Goal: Task Accomplishment & Management: Manage account settings

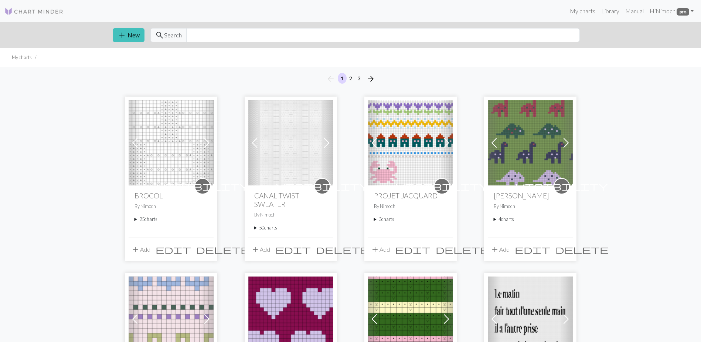
click at [135, 221] on summary "25 charts" at bounding box center [171, 219] width 73 height 7
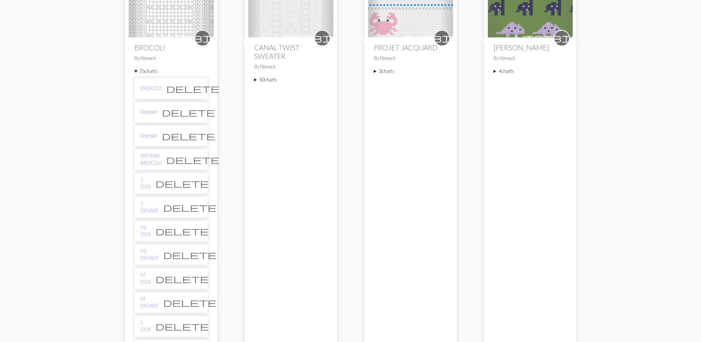
scroll to position [185, 0]
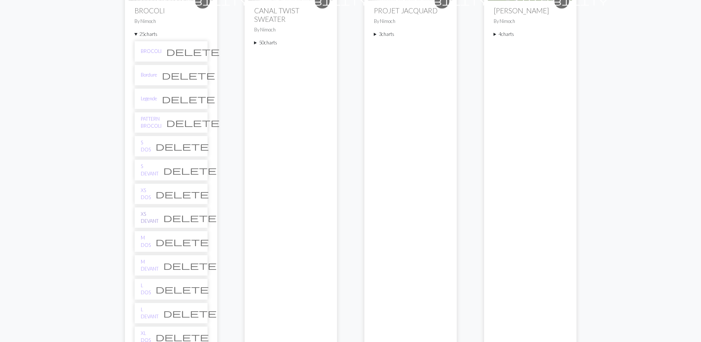
click at [155, 219] on link "XS DEVANT" at bounding box center [150, 217] width 18 height 14
click at [146, 170] on link "S DEVANT" at bounding box center [150, 170] width 18 height 14
click at [147, 265] on link "M DEVANT" at bounding box center [150, 265] width 18 height 14
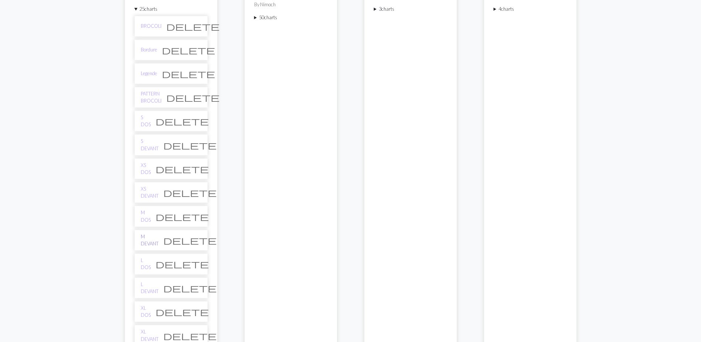
scroll to position [222, 0]
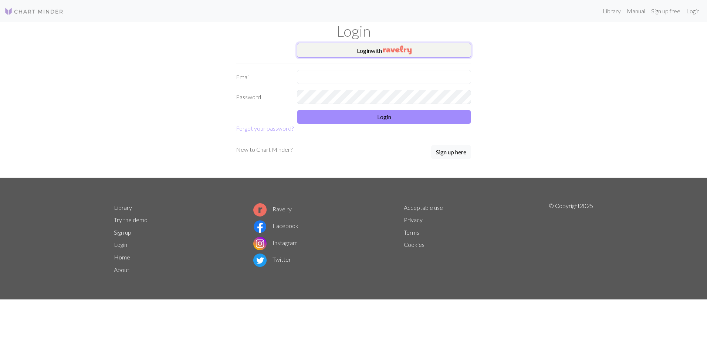
click at [339, 49] on button "Login with" at bounding box center [384, 50] width 174 height 15
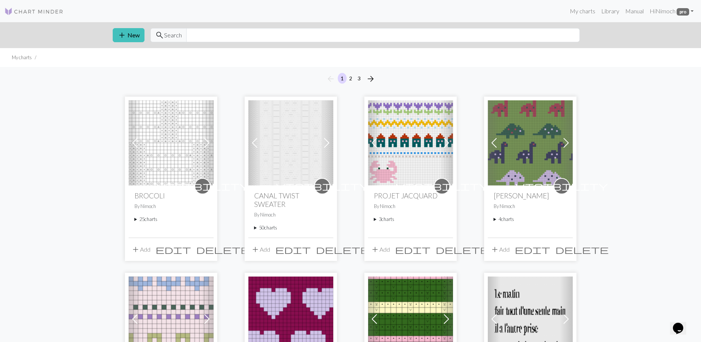
click at [138, 216] on summary "25 charts" at bounding box center [171, 219] width 73 height 7
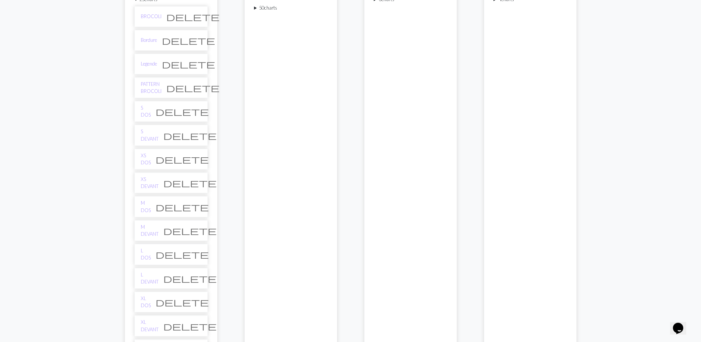
scroll to position [222, 0]
click at [155, 182] on link "XS DEVANT" at bounding box center [150, 180] width 18 height 14
click at [154, 135] on link "S DEVANT" at bounding box center [150, 133] width 18 height 14
click at [150, 225] on link "M DEVANT" at bounding box center [150, 228] width 18 height 14
click at [146, 274] on link "L DEVANT" at bounding box center [150, 276] width 18 height 14
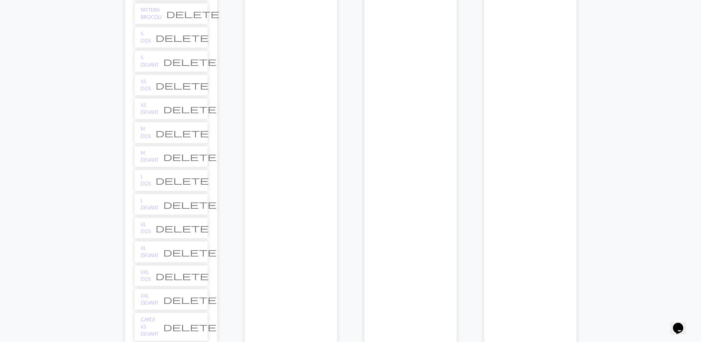
scroll to position [296, 0]
click at [147, 247] on link "XL DEVANT" at bounding box center [150, 249] width 18 height 14
click at [150, 294] on link "XXL DEVANT" at bounding box center [150, 297] width 18 height 14
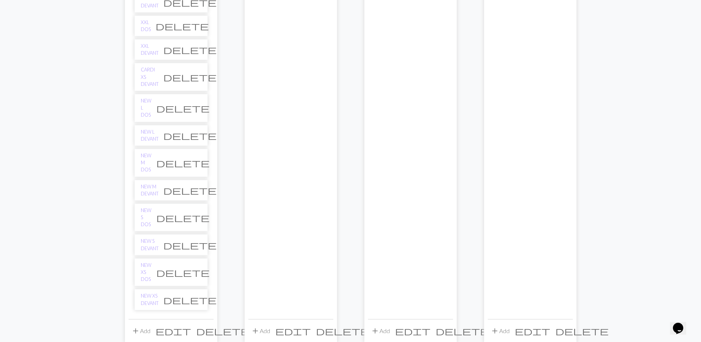
scroll to position [539, 0]
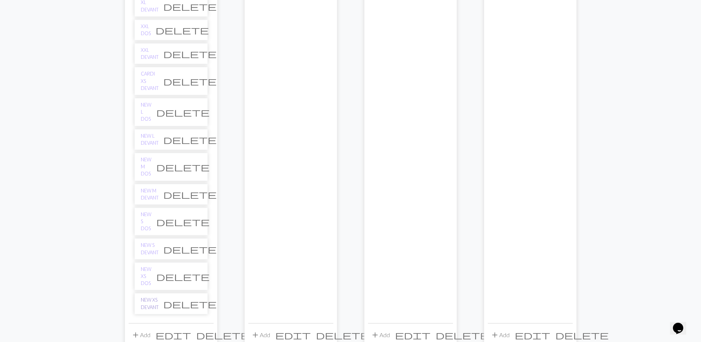
click at [153, 296] on link "NEW XS DEVANT" at bounding box center [150, 303] width 18 height 14
click at [158, 241] on link "NEW S DEVANT" at bounding box center [150, 248] width 18 height 14
click at [157, 187] on link "NEW M DEVANT" at bounding box center [150, 194] width 18 height 14
click at [158, 132] on link "NEW L DEVANT" at bounding box center [150, 139] width 18 height 14
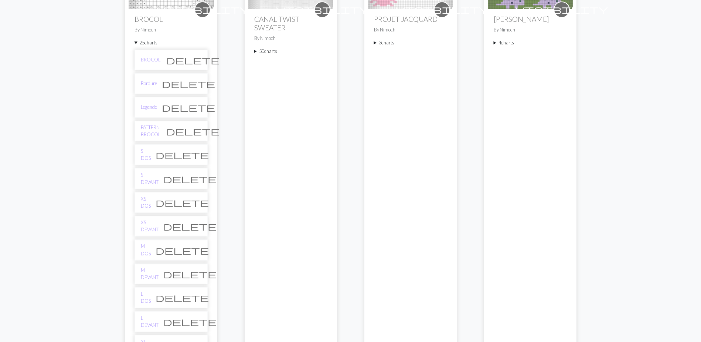
scroll to position [176, 0]
click at [152, 131] on link "PATTERN BROCOLI" at bounding box center [151, 132] width 21 height 14
click at [150, 62] on link "BROCOLI" at bounding box center [151, 60] width 21 height 7
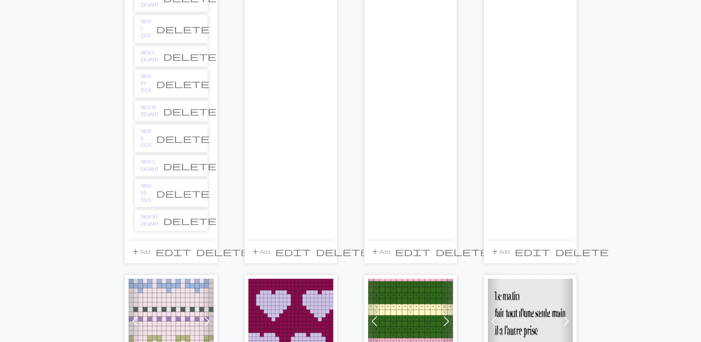
scroll to position [623, 0]
click at [152, 213] on link "NEW XS DEVANT" at bounding box center [150, 220] width 18 height 14
click at [151, 182] on link "NEW XS DOS" at bounding box center [146, 192] width 11 height 21
click at [155, 158] on link "NEW S DEVANT" at bounding box center [150, 165] width 18 height 14
click at [152, 127] on link "NEW S DOS" at bounding box center [146, 137] width 11 height 21
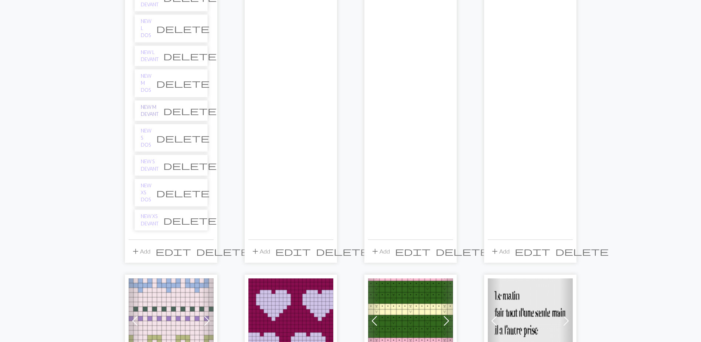
click at [155, 104] on link "NEW M DEVANT" at bounding box center [150, 111] width 18 height 14
click at [152, 72] on link "NEW M DOS" at bounding box center [146, 82] width 11 height 21
click at [157, 49] on link "NEW L DEVANT" at bounding box center [150, 56] width 18 height 14
click at [152, 18] on link "NEW L DOS" at bounding box center [146, 28] width 11 height 21
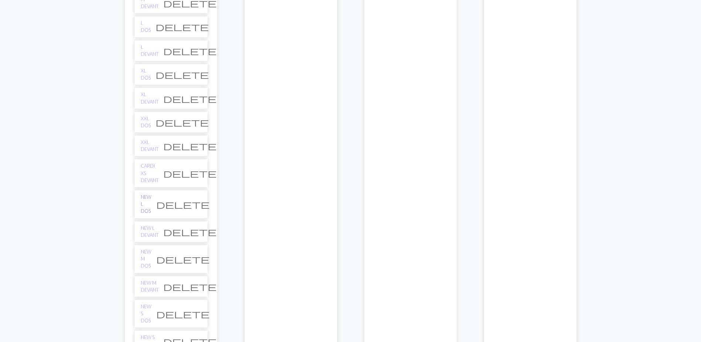
scroll to position [447, 0]
click at [143, 146] on link "XXL DEVANT" at bounding box center [150, 146] width 18 height 14
click at [149, 120] on link "XXL DOS" at bounding box center [146, 122] width 10 height 14
click at [148, 102] on li "XL DEVANT delete" at bounding box center [171, 98] width 73 height 21
click at [148, 101] on li "XL DEVANT delete" at bounding box center [171, 98] width 73 height 21
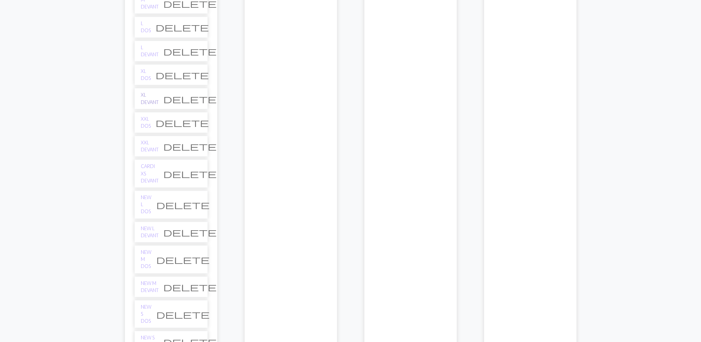
click at [151, 96] on link "XL DEVANT" at bounding box center [150, 98] width 18 height 14
click at [146, 74] on link "XL DOS" at bounding box center [146, 75] width 10 height 14
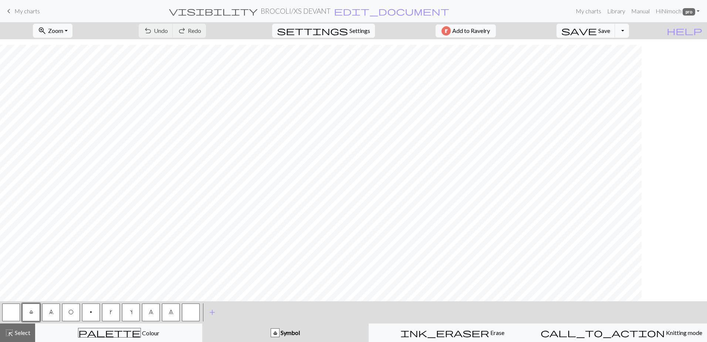
scroll to position [228, 0]
click at [29, 327] on button "highlight_alt Select Select" at bounding box center [17, 332] width 35 height 18
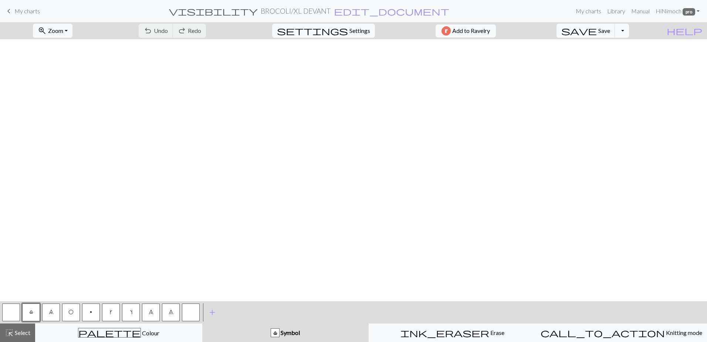
scroll to position [361, 0]
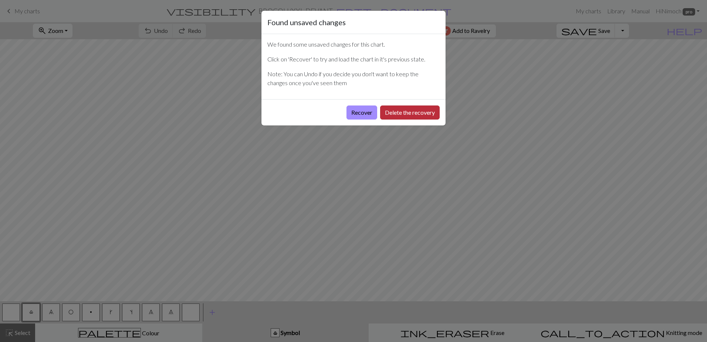
click at [396, 110] on button "Delete the recovery" at bounding box center [410, 112] width 60 height 14
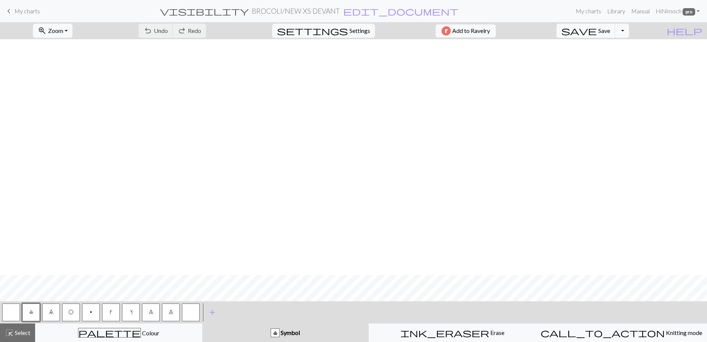
scroll to position [236, 0]
click at [359, 31] on span "Settings" at bounding box center [359, 30] width 21 height 9
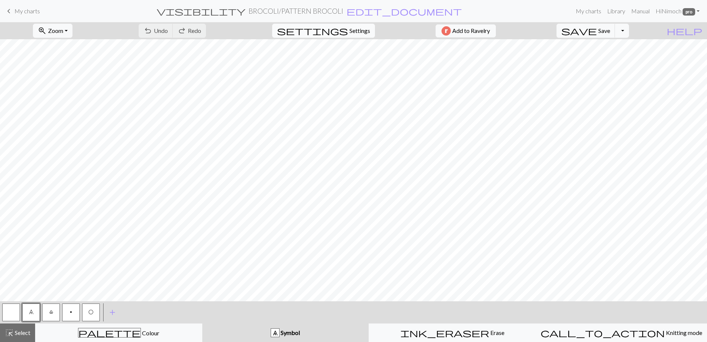
select select "aran"
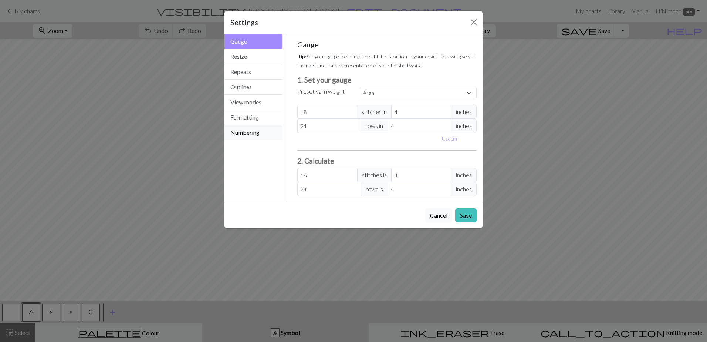
click at [249, 130] on button "Numbering" at bounding box center [253, 132] width 58 height 15
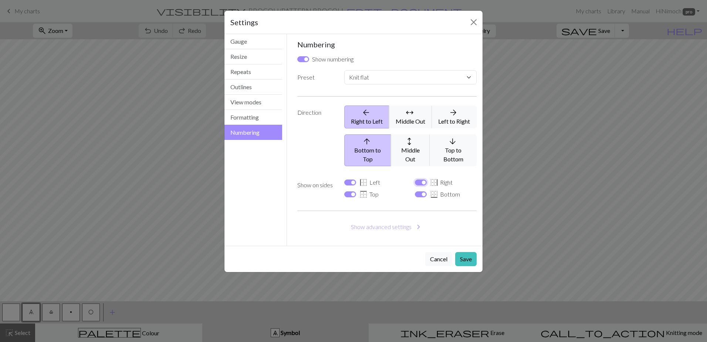
click at [422, 179] on input "border_right Right" at bounding box center [421, 182] width 12 height 6
checkbox input "false"
select select
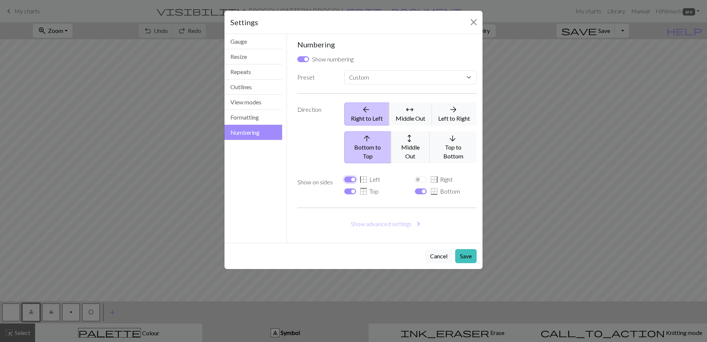
click at [350, 176] on input "border_left Left" at bounding box center [350, 179] width 12 height 6
checkbox input "false"
click at [469, 249] on button "Save" at bounding box center [465, 256] width 21 height 14
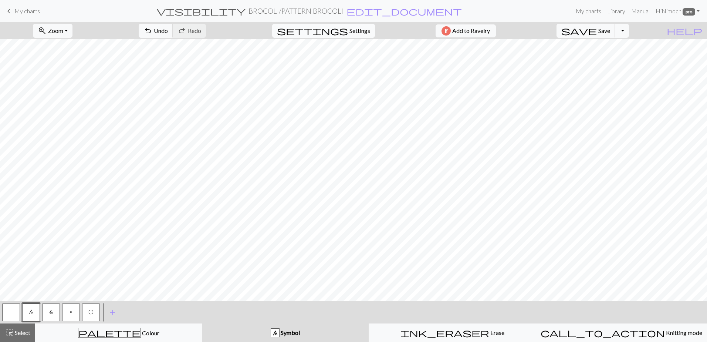
click at [344, 28] on button "settings Settings" at bounding box center [323, 31] width 103 height 14
select select "flat"
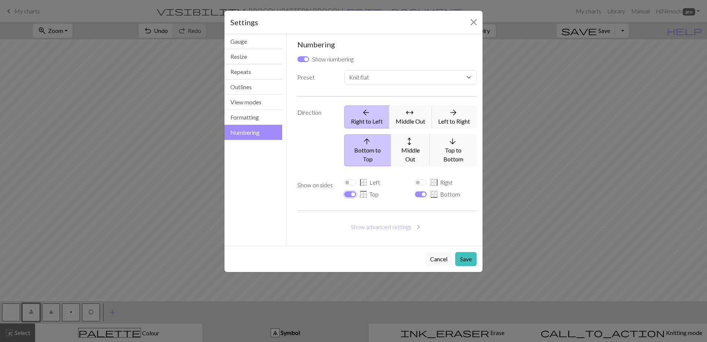
click at [355, 191] on input "border_top Top" at bounding box center [350, 194] width 12 height 6
checkbox input "false"
select select
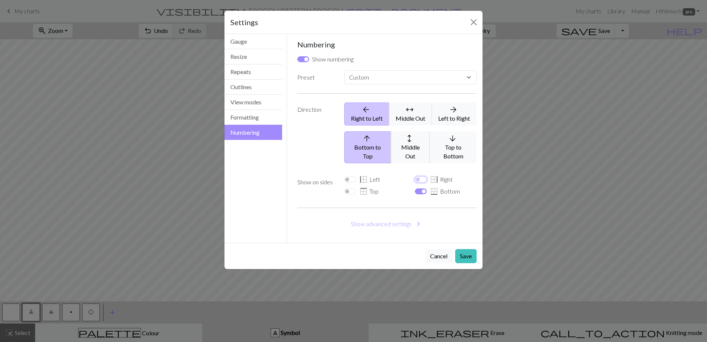
click at [420, 176] on input "border_right Right" at bounding box center [421, 179] width 12 height 6
checkbox input "true"
click at [464, 249] on button "Save" at bounding box center [465, 256] width 21 height 14
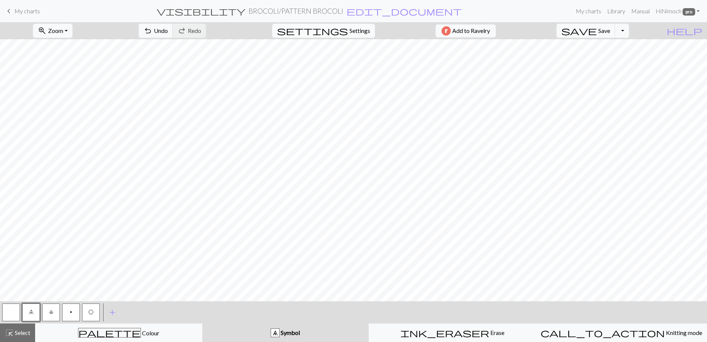
click at [357, 30] on span "Settings" at bounding box center [359, 30] width 21 height 9
select select "flat"
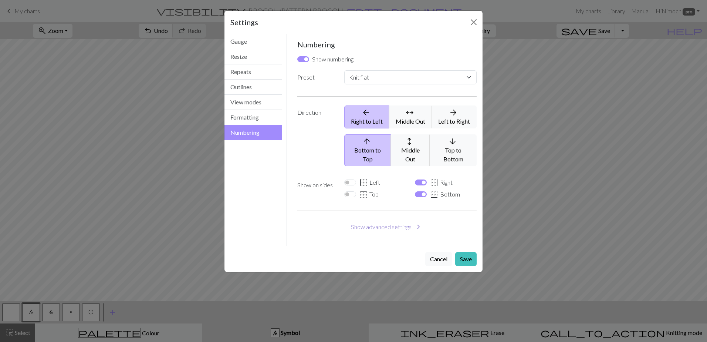
click at [368, 220] on button "Show advanced settings chevron_right" at bounding box center [387, 227] width 180 height 14
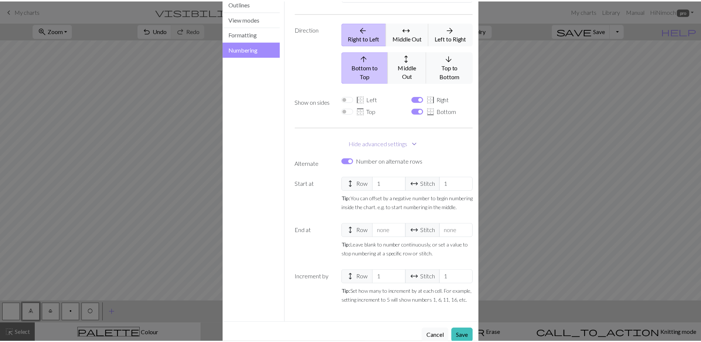
scroll to position [84, 0]
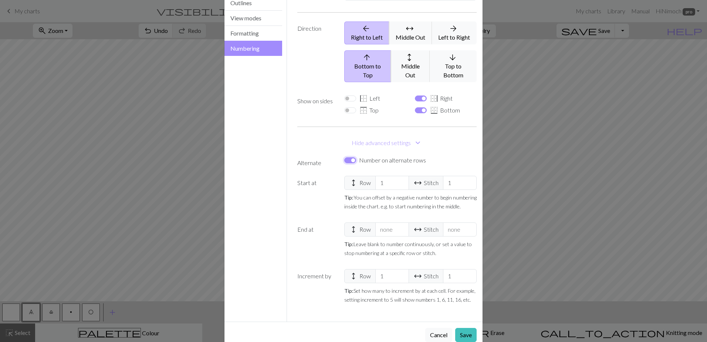
click at [353, 157] on input "Number on alternate rows" at bounding box center [350, 160] width 12 height 6
checkbox input "false"
select select
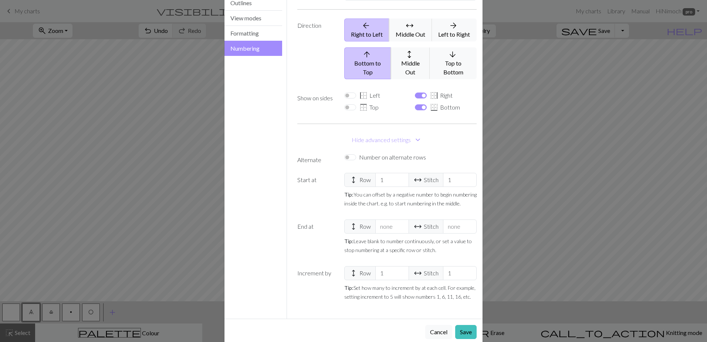
click at [455, 318] on div "Cancel Save" at bounding box center [353, 331] width 258 height 26
click at [459, 325] on button "Save" at bounding box center [465, 332] width 21 height 14
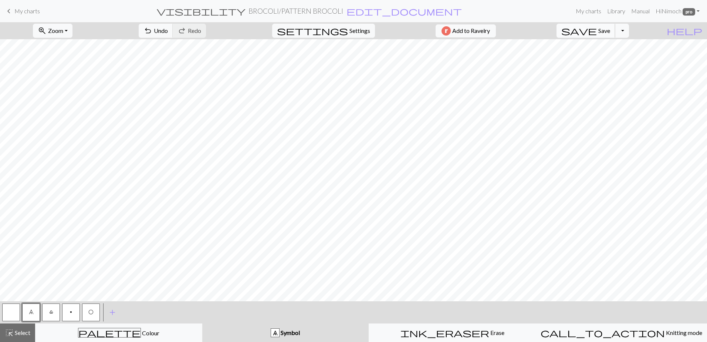
click at [597, 30] on span "save" at bounding box center [578, 31] width 35 height 10
click at [636, 29] on div "Chart saved" at bounding box center [353, 14] width 707 height 29
click at [629, 30] on button "Toggle Dropdown" at bounding box center [622, 31] width 14 height 14
click at [603, 58] on button "save_alt Download" at bounding box center [568, 59] width 122 height 12
click at [339, 22] on button "Download" at bounding box center [336, 24] width 36 height 14
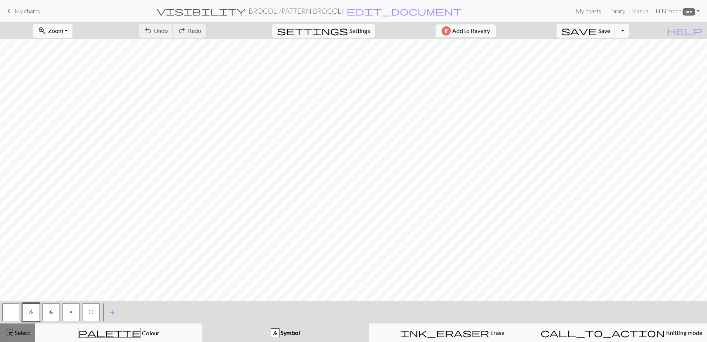
click at [12, 333] on span "highlight_alt" at bounding box center [9, 332] width 9 height 10
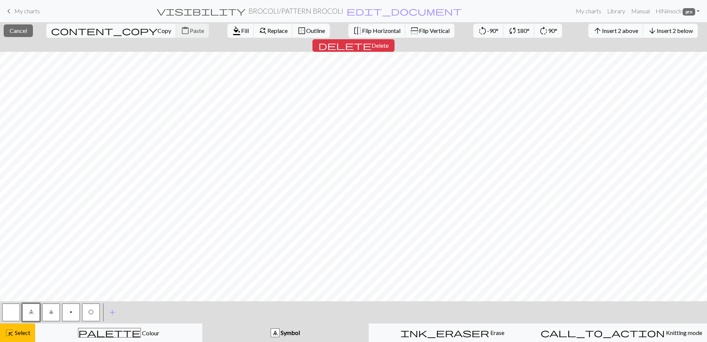
click at [643, 34] on button "arrow_downward Insert 2 below" at bounding box center [670, 31] width 55 height 14
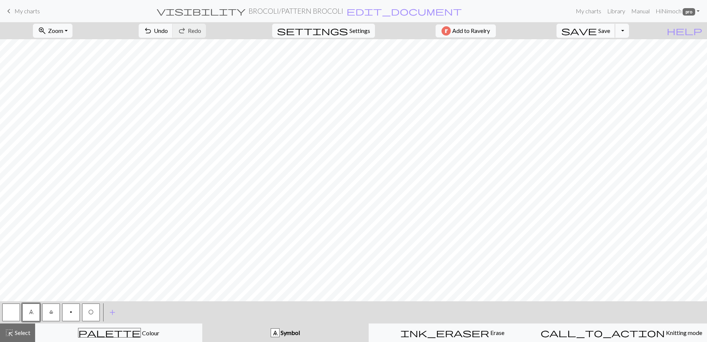
click at [597, 30] on span "save" at bounding box center [578, 31] width 35 height 10
click at [629, 33] on button "Toggle Dropdown" at bounding box center [622, 31] width 14 height 14
click at [612, 57] on button "save_alt Download" at bounding box center [568, 59] width 122 height 12
click at [327, 19] on button "Download" at bounding box center [336, 24] width 36 height 14
click at [26, 15] on link "keyboard_arrow_left My charts" at bounding box center [21, 11] width 35 height 13
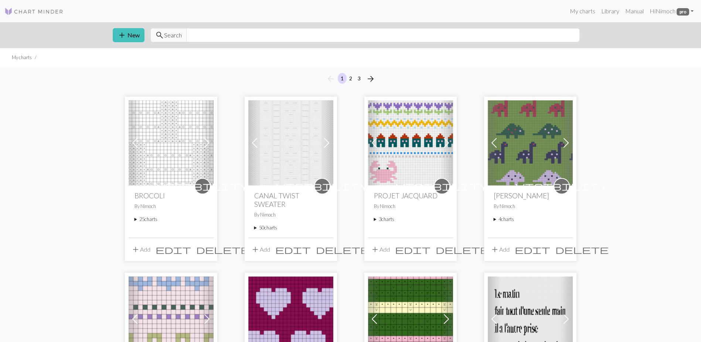
click at [136, 219] on summary "25 charts" at bounding box center [171, 219] width 73 height 7
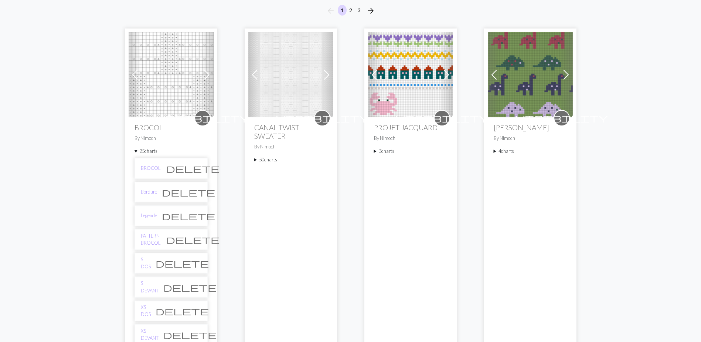
scroll to position [68, 0]
click at [146, 214] on link "Legende" at bounding box center [149, 215] width 16 height 7
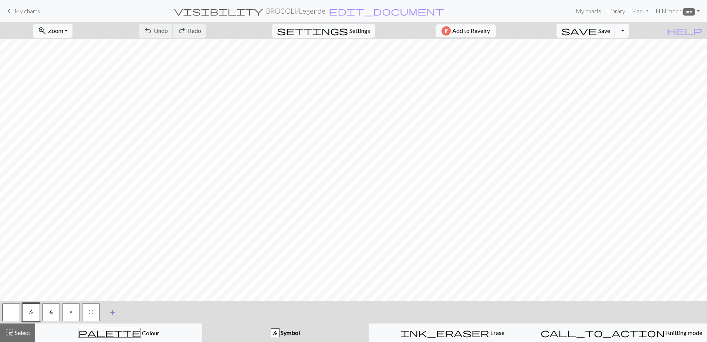
click at [109, 315] on span "add" at bounding box center [112, 312] width 9 height 10
click at [112, 313] on button "button" at bounding box center [111, 312] width 18 height 18
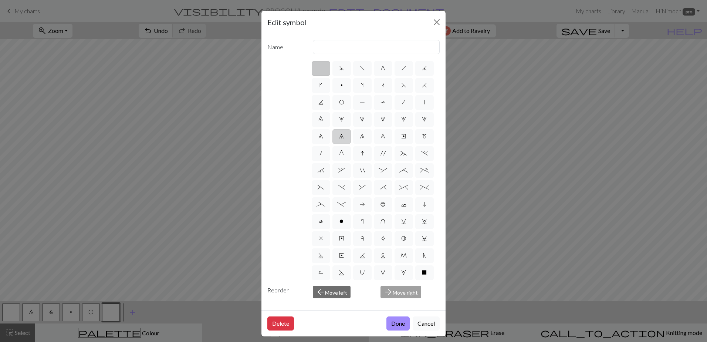
drag, startPoint x: 320, startPoint y: 155, endPoint x: 318, endPoint y: 159, distance: 4.3
click at [332, 144] on label "7" at bounding box center [341, 136] width 18 height 15
click at [339, 136] on input "7" at bounding box center [341, 134] width 5 height 5
radio input "true"
type input "decrease 2"
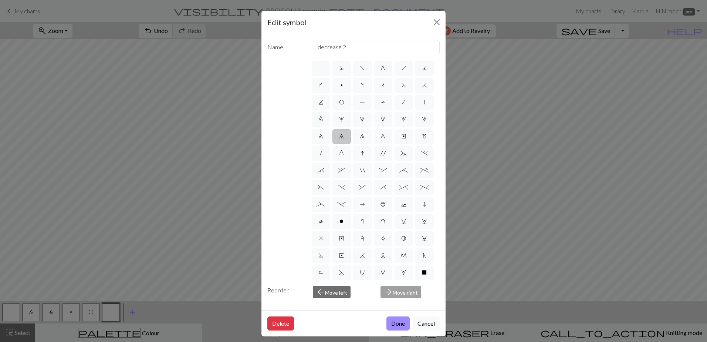
drag, startPoint x: 390, startPoint y: 323, endPoint x: 373, endPoint y: 320, distance: 17.6
click at [373, 320] on div "Delete Done Cancel" at bounding box center [353, 323] width 184 height 26
click at [386, 325] on button "Done" at bounding box center [397, 323] width 23 height 14
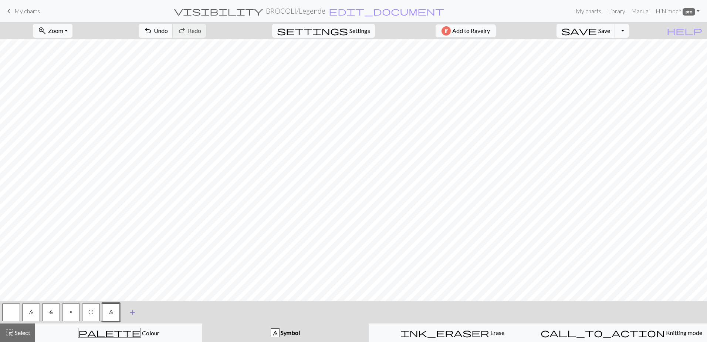
click at [131, 314] on span "add" at bounding box center [132, 312] width 9 height 10
click at [131, 314] on button "button" at bounding box center [131, 312] width 18 height 18
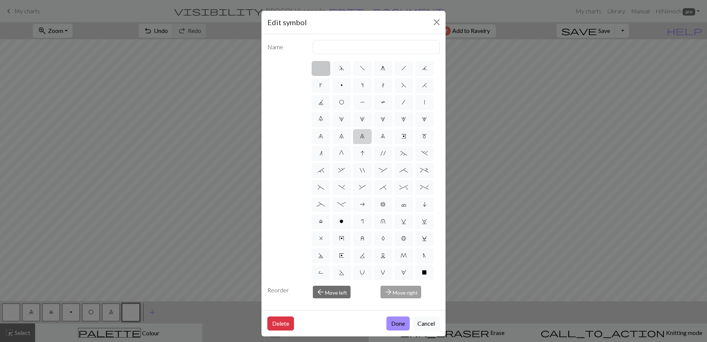
click at [353, 144] on label "8" at bounding box center [362, 136] width 18 height 15
click at [360, 136] on input "8" at bounding box center [362, 134] width 5 height 5
radio input "true"
type input "decrease 3"
click at [390, 324] on button "Done" at bounding box center [397, 323] width 23 height 14
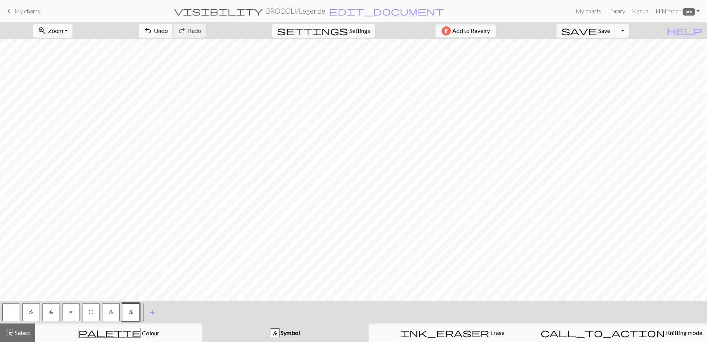
click at [111, 307] on button "7" at bounding box center [111, 312] width 18 height 18
click at [25, 337] on button "highlight_alt Select Select" at bounding box center [17, 332] width 35 height 18
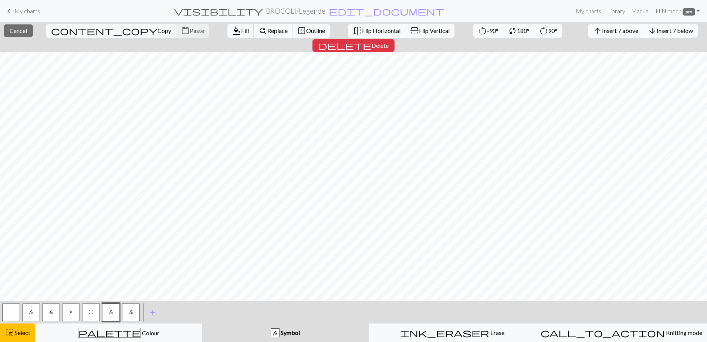
click at [643, 36] on button "arrow_downward Insert 7 below" at bounding box center [670, 31] width 55 height 14
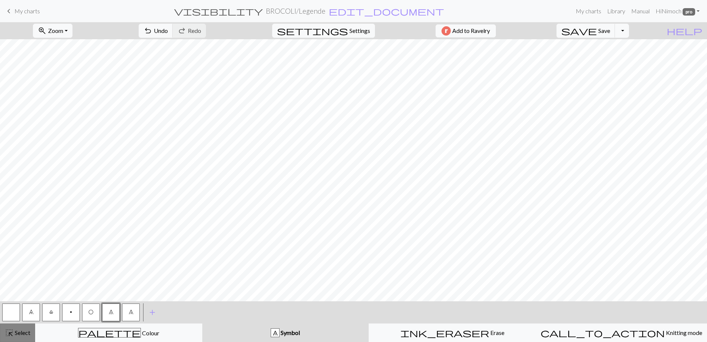
click at [15, 334] on span "Select" at bounding box center [22, 332] width 17 height 7
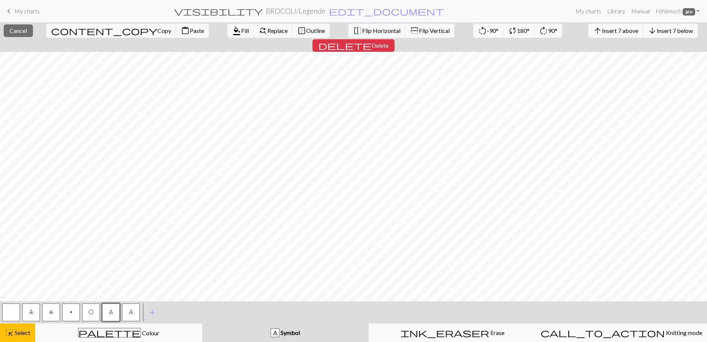
click at [139, 314] on button "8" at bounding box center [131, 312] width 18 height 18
click at [30, 327] on button "highlight_alt Select Select" at bounding box center [17, 332] width 35 height 18
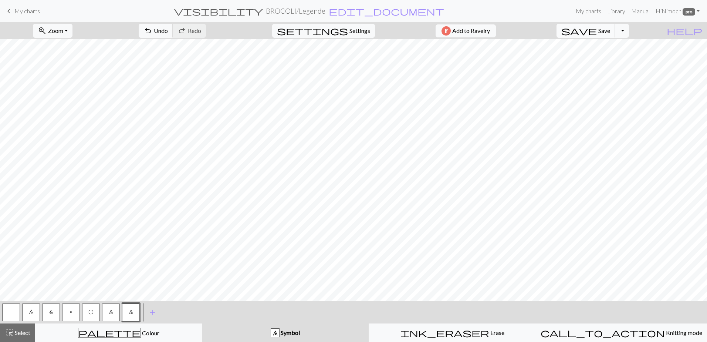
click at [610, 32] on span "Save" at bounding box center [604, 30] width 12 height 7
click at [629, 29] on button "Toggle Dropdown" at bounding box center [622, 31] width 14 height 14
click at [619, 54] on button "save_alt Download" at bounding box center [568, 59] width 122 height 12
click at [336, 27] on button "Download" at bounding box center [336, 24] width 36 height 14
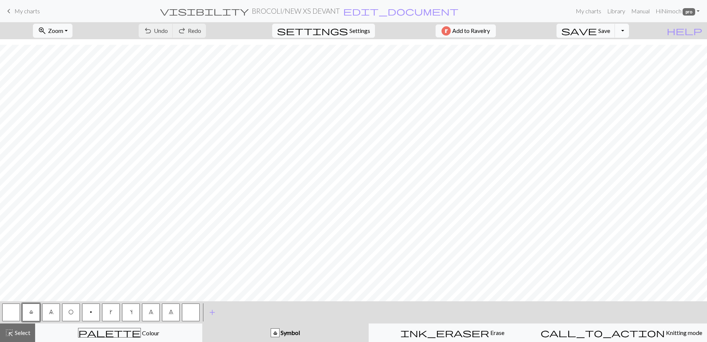
click at [629, 28] on button "Toggle Dropdown" at bounding box center [622, 31] width 14 height 14
click at [609, 60] on button "save_alt Download" at bounding box center [568, 59] width 122 height 12
click at [335, 18] on button "Download" at bounding box center [336, 24] width 36 height 14
click at [629, 30] on button "Toggle Dropdown" at bounding box center [622, 31] width 14 height 14
click at [622, 57] on button "save_alt Download" at bounding box center [568, 59] width 122 height 12
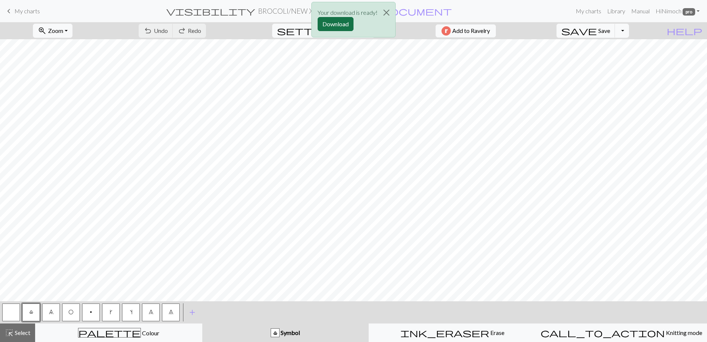
click at [334, 26] on button "Download" at bounding box center [336, 24] width 36 height 14
click at [629, 28] on button "Toggle Dropdown" at bounding box center [622, 31] width 14 height 14
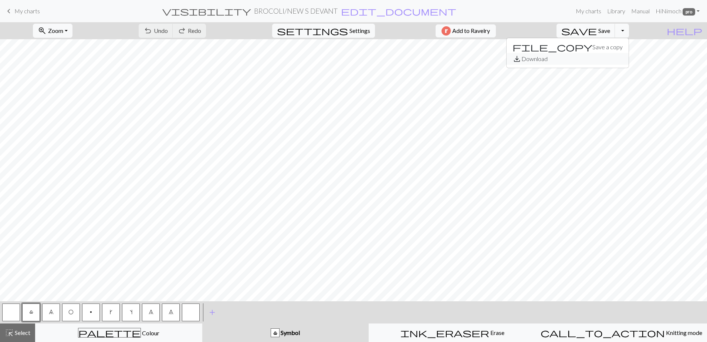
click at [619, 57] on button "save_alt Download" at bounding box center [568, 59] width 122 height 12
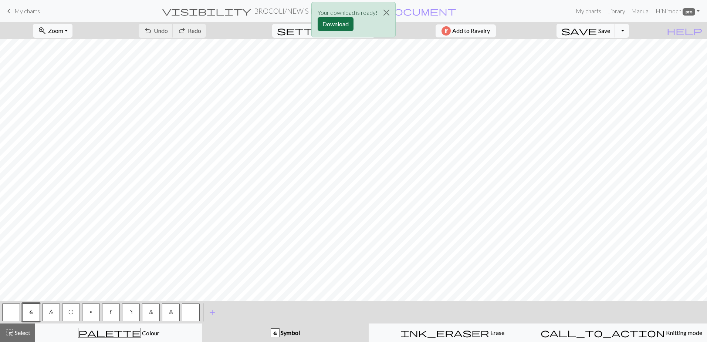
click at [337, 25] on button "Download" at bounding box center [336, 24] width 36 height 14
click at [629, 31] on button "Toggle Dropdown" at bounding box center [622, 31] width 14 height 14
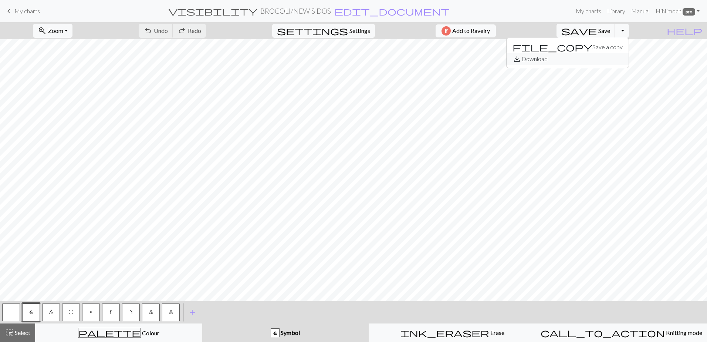
click at [614, 58] on button "save_alt Download" at bounding box center [568, 59] width 122 height 12
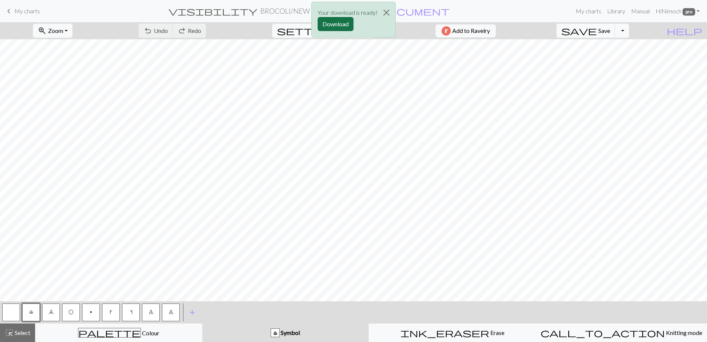
click at [342, 20] on button "Download" at bounding box center [336, 24] width 36 height 14
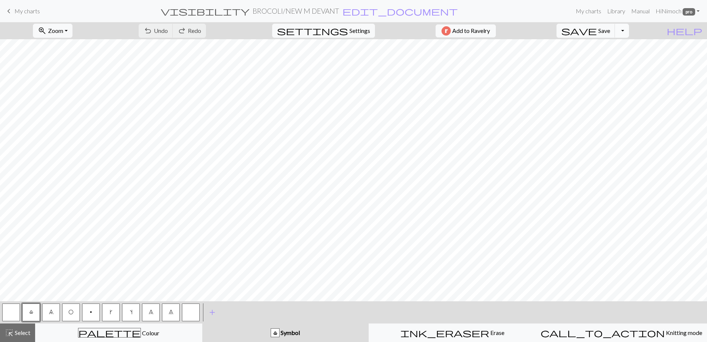
click at [629, 30] on button "Toggle Dropdown" at bounding box center [622, 31] width 14 height 14
click at [601, 57] on button "save_alt Download" at bounding box center [568, 59] width 122 height 12
click at [629, 33] on button "Toggle Dropdown" at bounding box center [622, 31] width 14 height 14
click at [607, 59] on button "save_alt Download" at bounding box center [568, 59] width 122 height 12
click at [329, 27] on button "Download" at bounding box center [336, 24] width 36 height 14
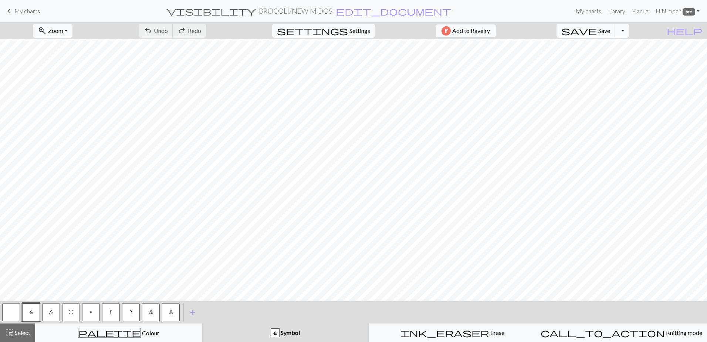
click at [629, 33] on button "Toggle Dropdown" at bounding box center [622, 31] width 14 height 14
click at [612, 62] on button "save_alt Download" at bounding box center [568, 59] width 122 height 12
click at [333, 25] on button "Download" at bounding box center [336, 24] width 36 height 14
click at [629, 31] on button "Toggle Dropdown" at bounding box center [622, 31] width 14 height 14
click at [622, 55] on button "save_alt Download" at bounding box center [568, 59] width 122 height 12
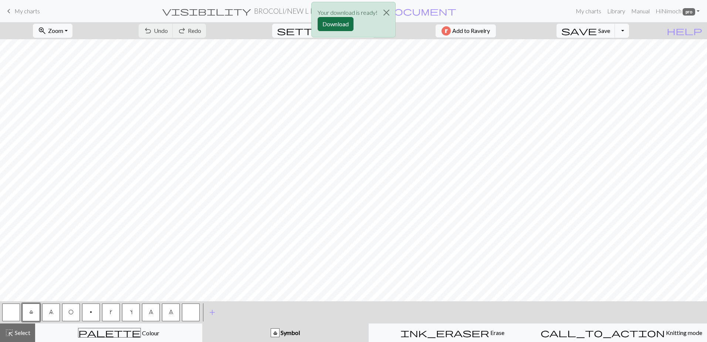
click at [334, 28] on button "Download" at bounding box center [336, 24] width 36 height 14
click at [629, 29] on button "Toggle Dropdown" at bounding box center [622, 31] width 14 height 14
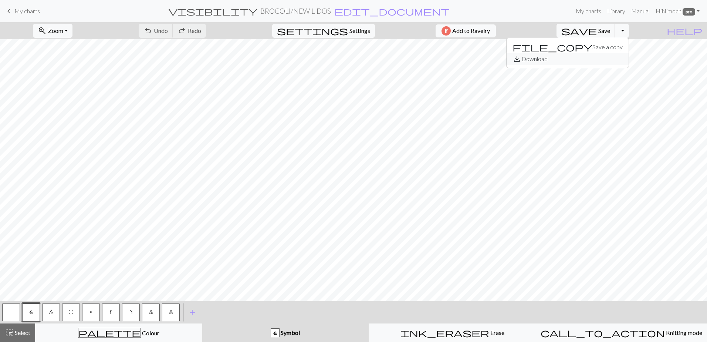
click at [600, 58] on button "save_alt Download" at bounding box center [568, 59] width 122 height 12
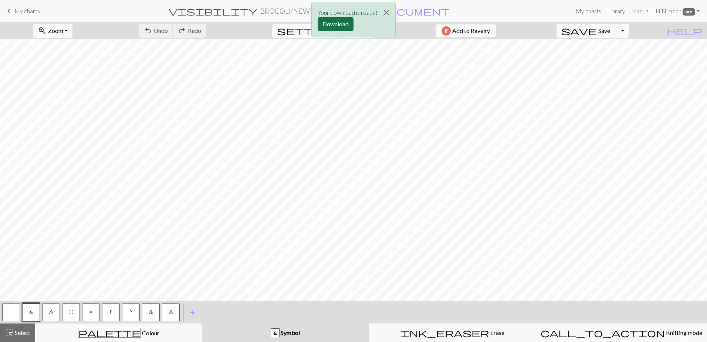
click at [339, 25] on button "Download" at bounding box center [336, 24] width 36 height 14
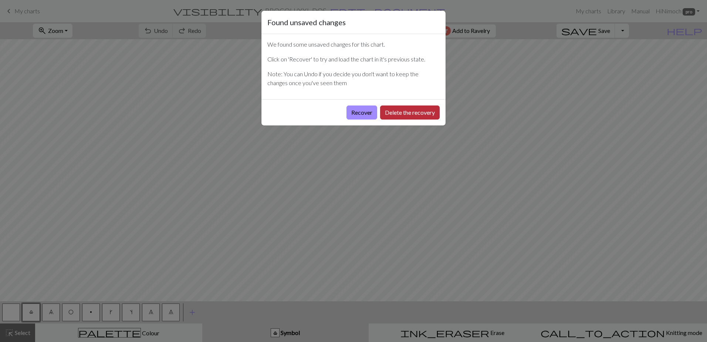
click at [412, 115] on button "Delete the recovery" at bounding box center [410, 112] width 60 height 14
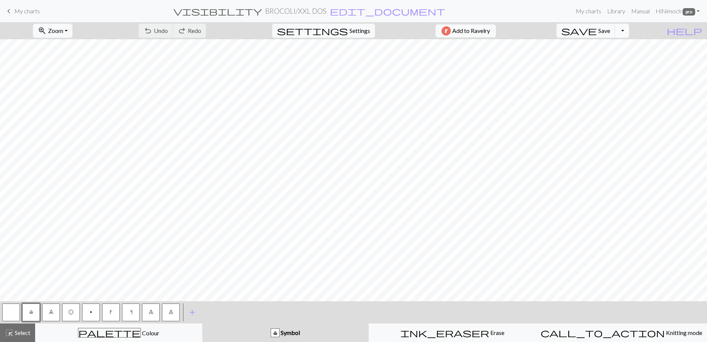
click at [629, 29] on button "Toggle Dropdown" at bounding box center [622, 31] width 14 height 14
click at [622, 59] on button "save_alt Download" at bounding box center [568, 59] width 122 height 12
click at [328, 28] on button "Download" at bounding box center [336, 24] width 36 height 14
click at [629, 29] on button "Toggle Dropdown" at bounding box center [622, 31] width 14 height 14
click at [624, 57] on button "save_alt Download" at bounding box center [568, 59] width 122 height 12
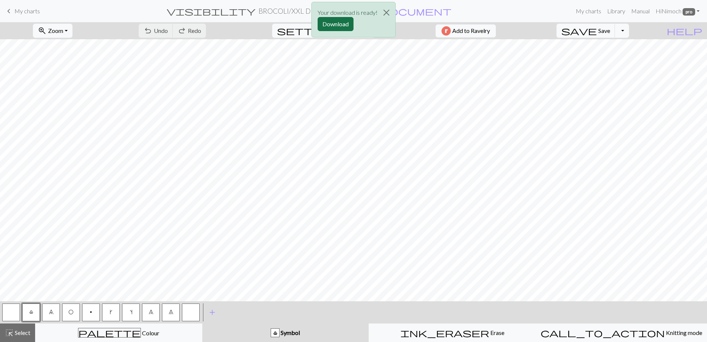
click at [324, 26] on button "Download" at bounding box center [336, 24] width 36 height 14
click at [629, 28] on button "Toggle Dropdown" at bounding box center [622, 31] width 14 height 14
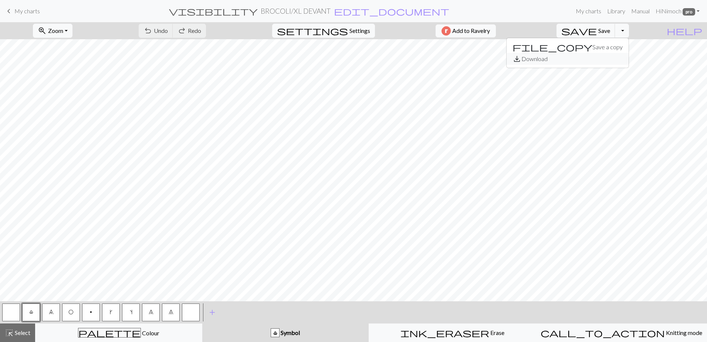
click at [627, 57] on button "save_alt Download" at bounding box center [568, 59] width 122 height 12
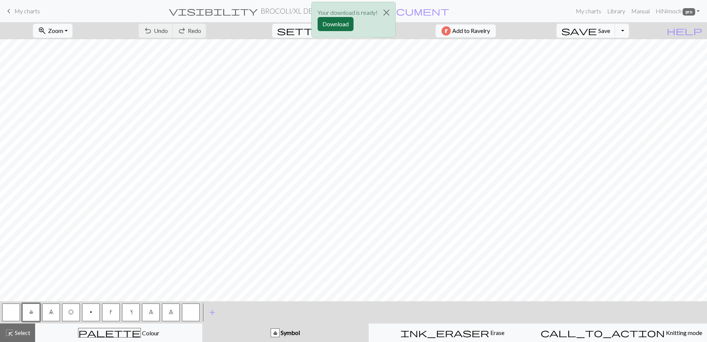
click at [345, 24] on button "Download" at bounding box center [336, 24] width 36 height 14
click at [629, 30] on button "Toggle Dropdown" at bounding box center [622, 31] width 14 height 14
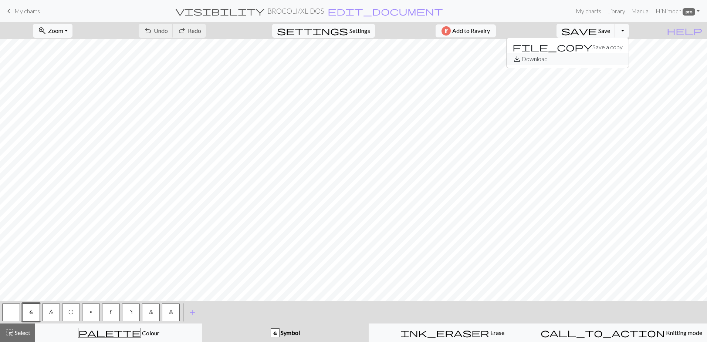
click at [621, 58] on button "save_alt Download" at bounding box center [568, 59] width 122 height 12
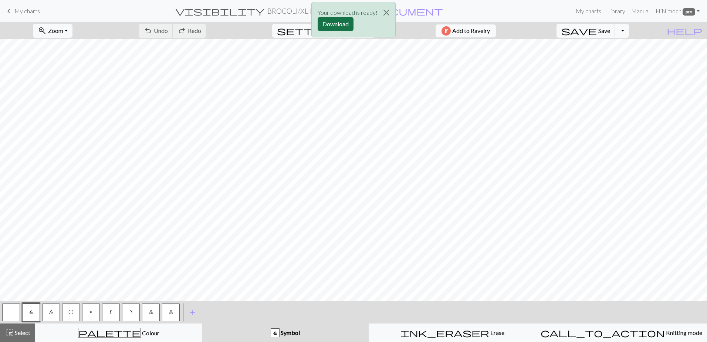
click at [336, 24] on button "Download" at bounding box center [336, 24] width 36 height 14
